Goal: Task Accomplishment & Management: Manage account settings

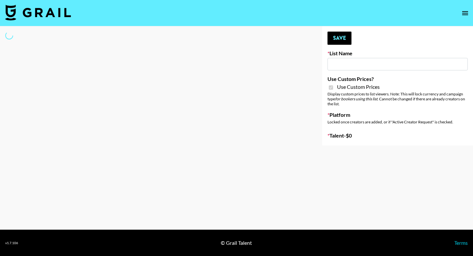
type input "[PERSON_NAME] AI"
checkbox input "true"
select select "Brand"
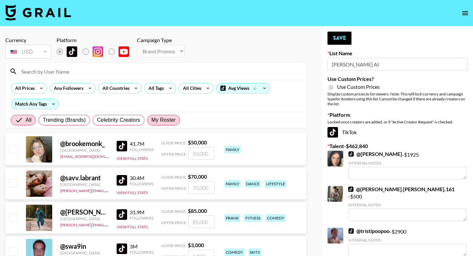
click at [158, 123] on span "My Roster" at bounding box center [163, 120] width 24 height 8
click at [151, 120] on input "My Roster" at bounding box center [151, 120] width 0 height 0
radio input "true"
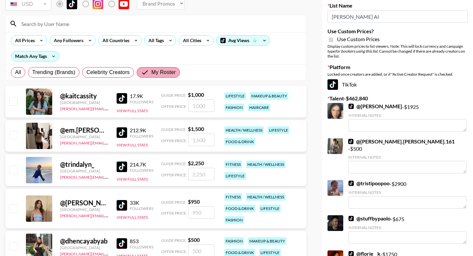
scroll to position [71, 0]
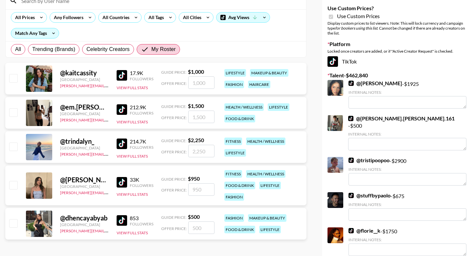
click at [13, 108] on input "checkbox" at bounding box center [13, 112] width 8 height 8
checkbox input "true"
type input "1500"
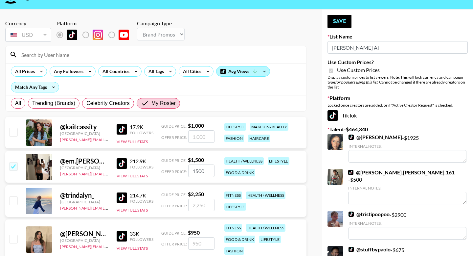
scroll to position [0, 0]
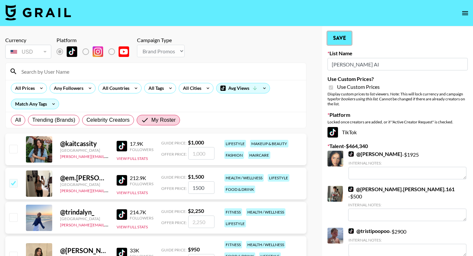
click at [337, 41] on button "Save" at bounding box center [340, 38] width 24 height 13
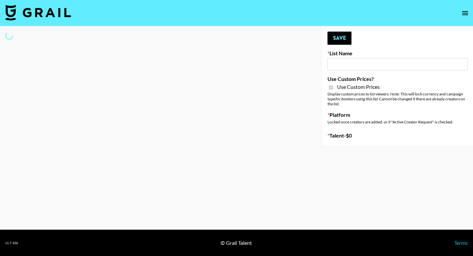
type input "[PERSON_NAME] AI"
checkbox input "true"
select select "Brand"
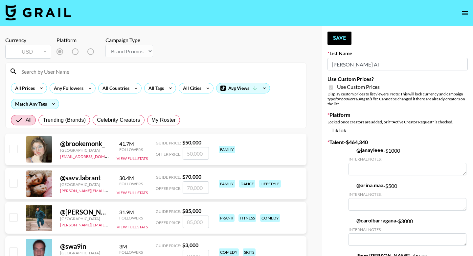
scroll to position [29, 0]
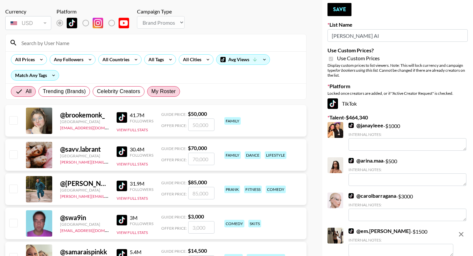
click at [170, 91] on span "My Roster" at bounding box center [163, 91] width 24 height 8
click at [151, 91] on input "My Roster" at bounding box center [151, 91] width 0 height 0
radio input "true"
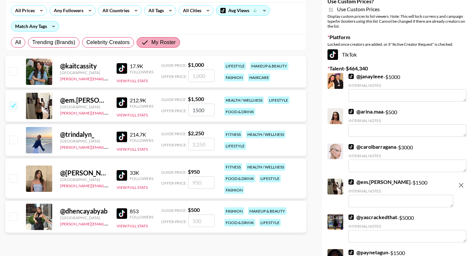
scroll to position [89, 0]
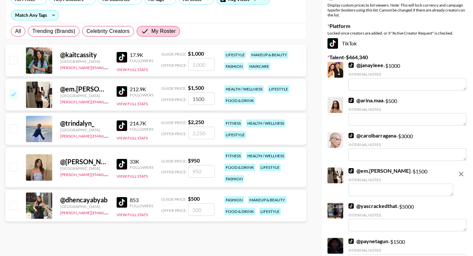
click at [12, 203] on input "checkbox" at bounding box center [13, 205] width 8 height 8
checkbox input "true"
type input "500"
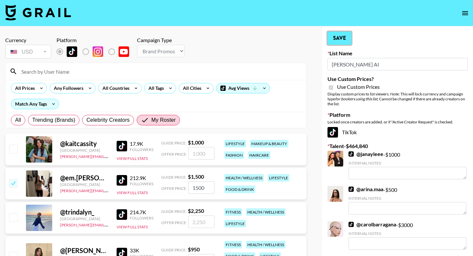
click at [348, 36] on button "Save" at bounding box center [340, 38] width 24 height 13
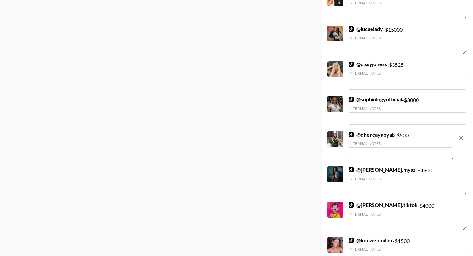
scroll to position [160, 0]
